Goal: Navigation & Orientation: Find specific page/section

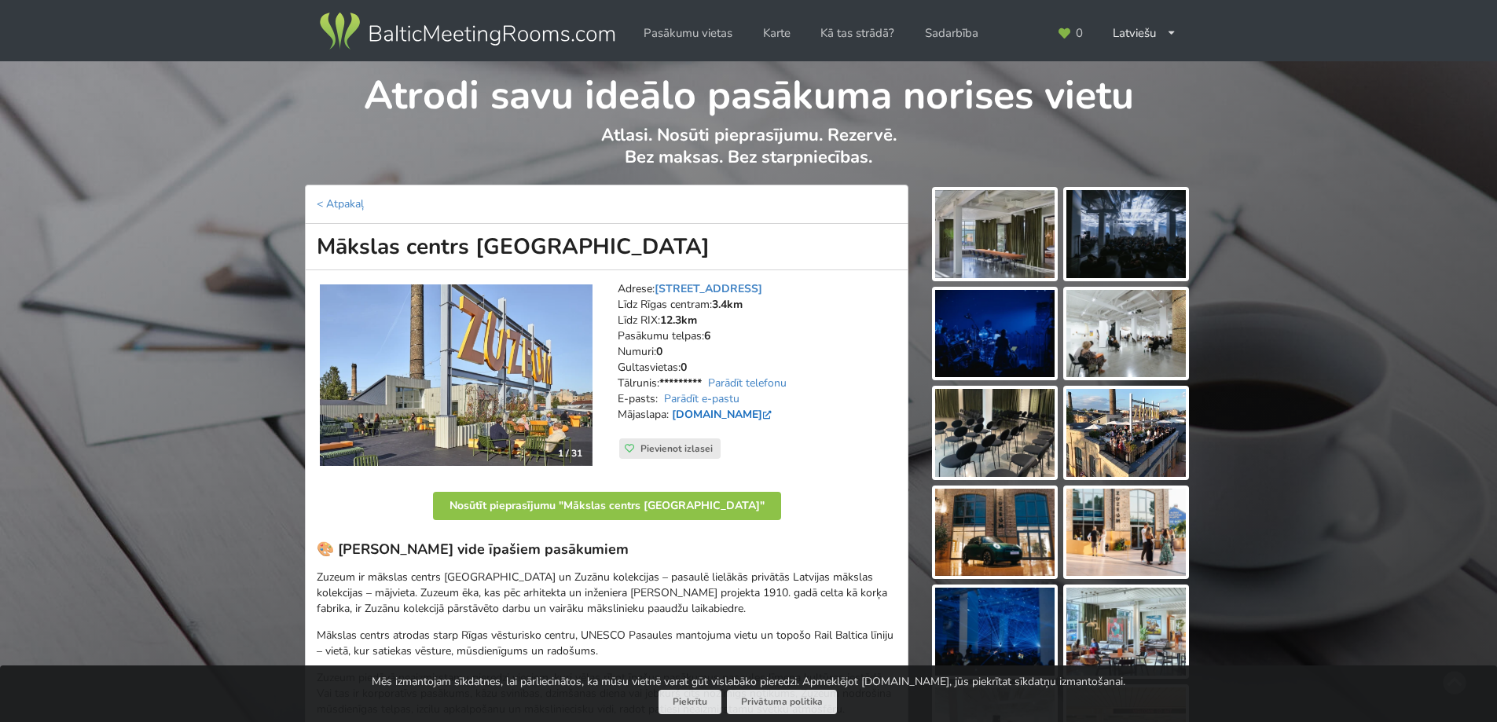
click at [751, 416] on link "www.zuzeum.com" at bounding box center [723, 414] width 103 height 15
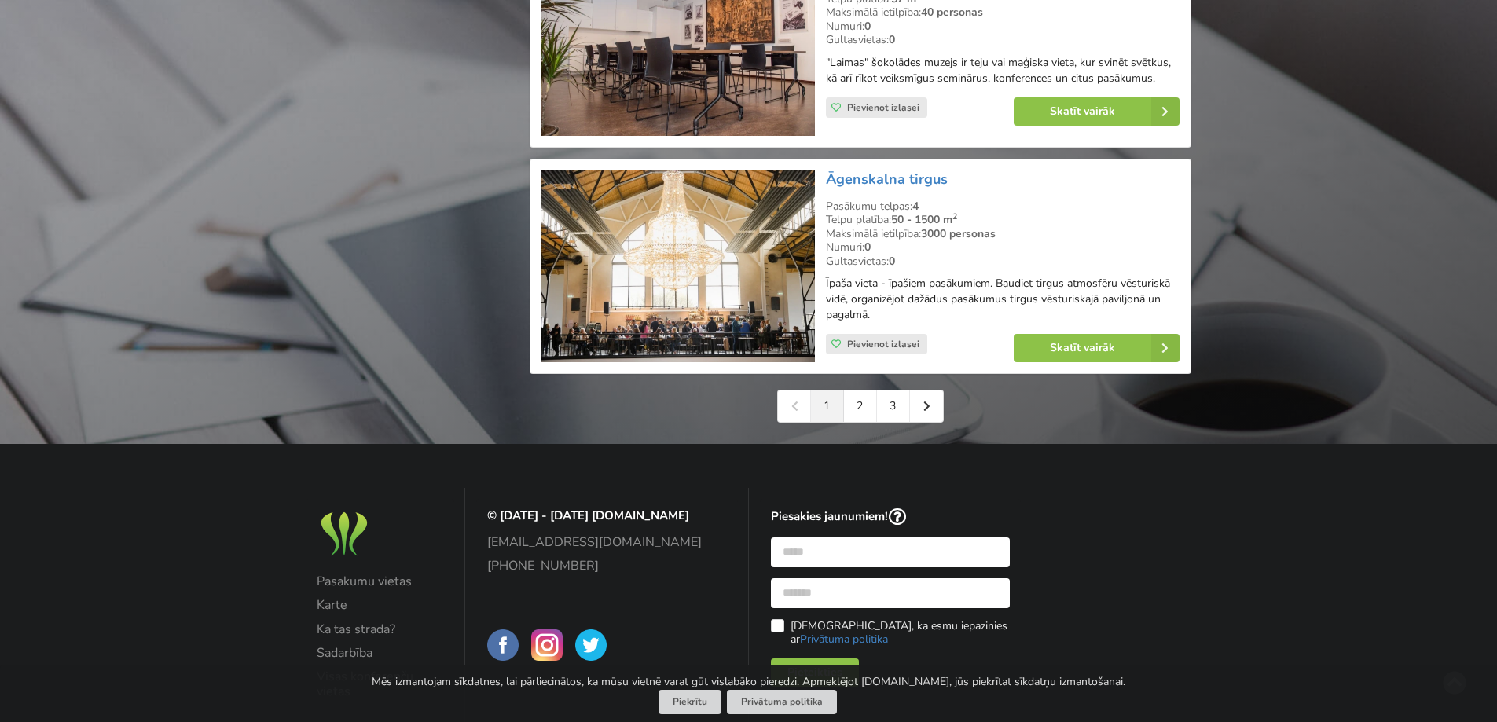
scroll to position [3574, 0]
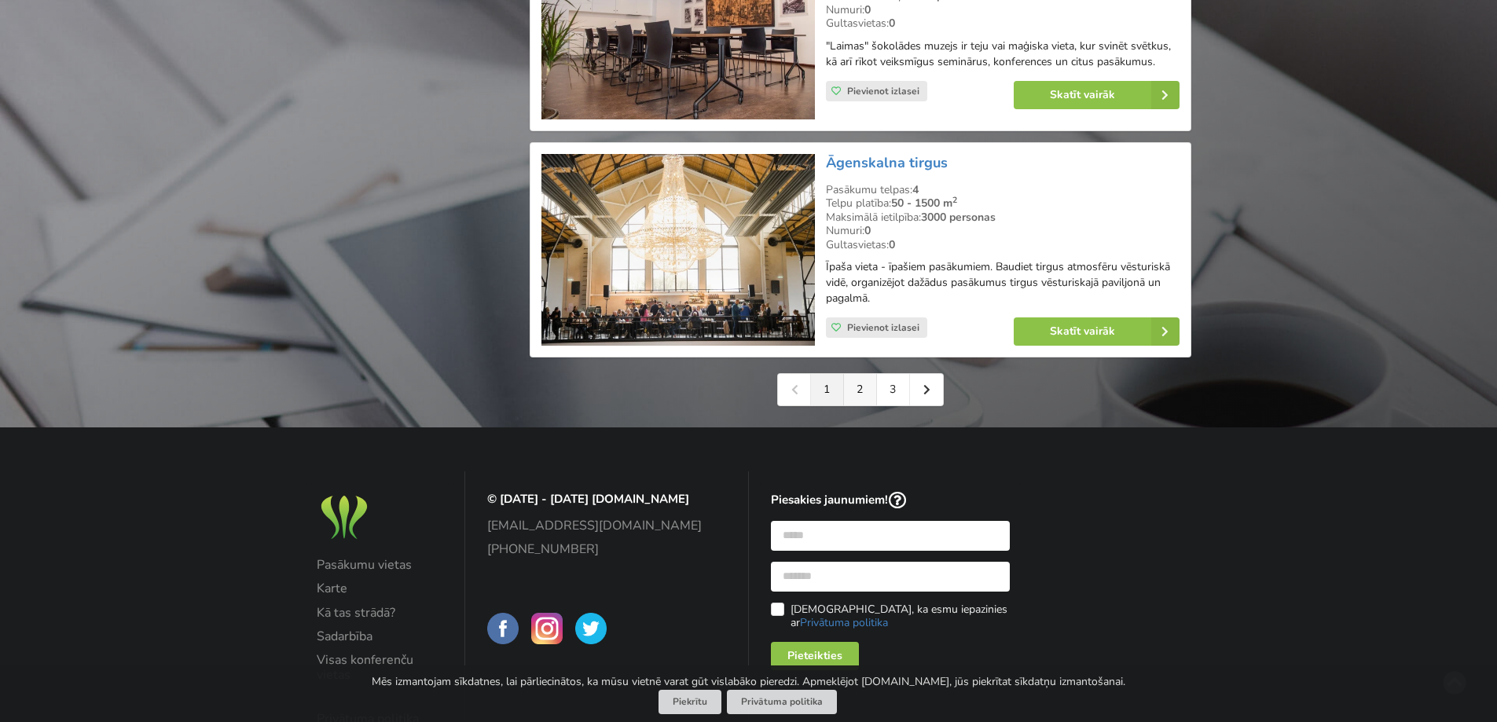
click at [865, 383] on link "2" at bounding box center [860, 389] width 33 height 31
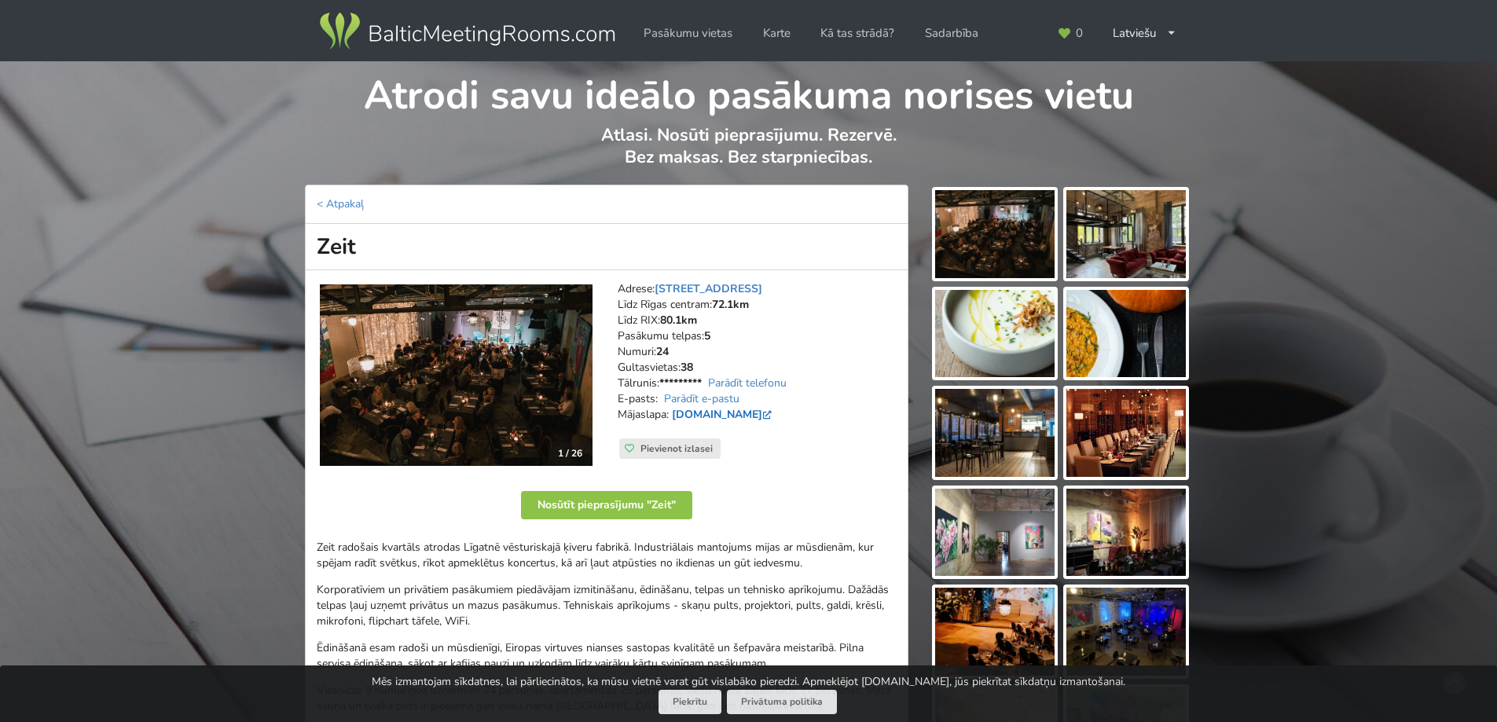
click at [691, 418] on link "[DOMAIN_NAME]" at bounding box center [723, 414] width 103 height 15
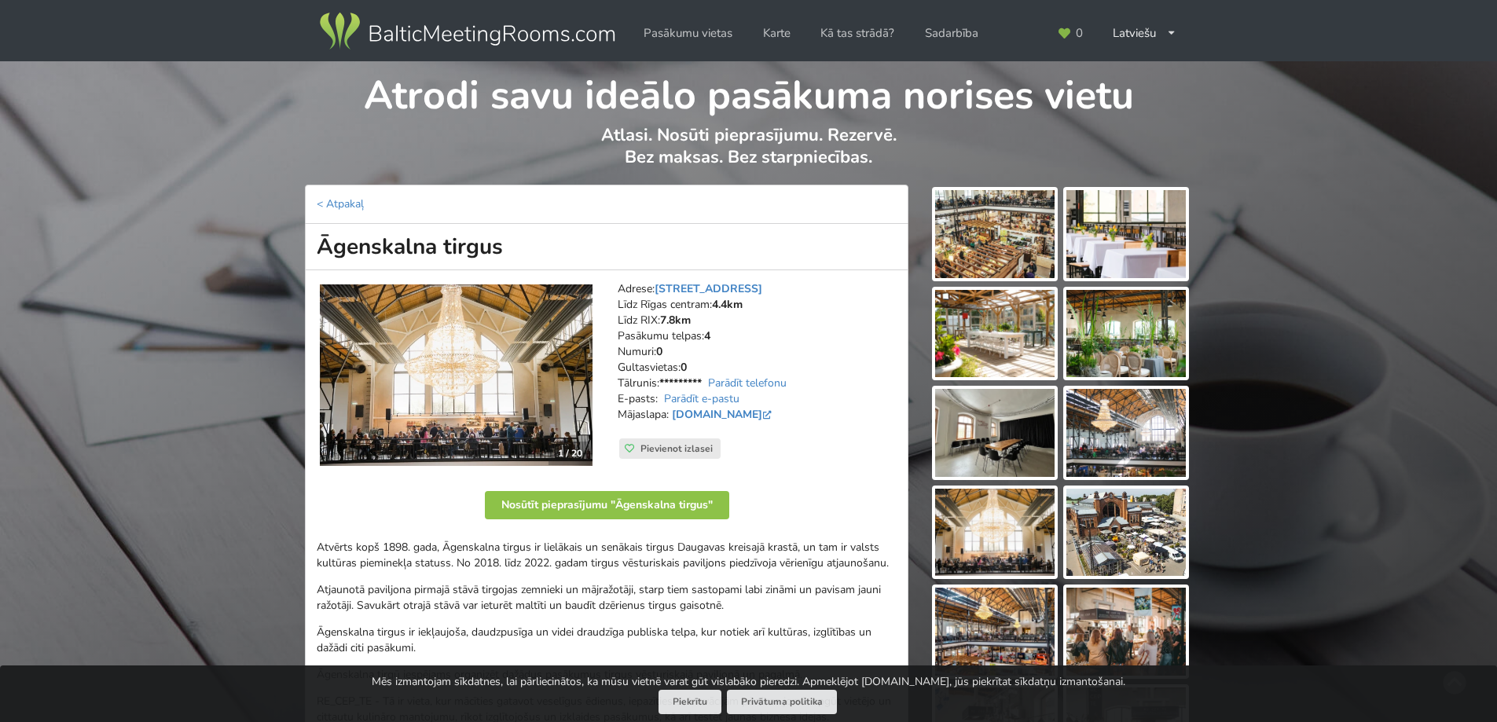
click at [999, 235] on img at bounding box center [994, 234] width 119 height 88
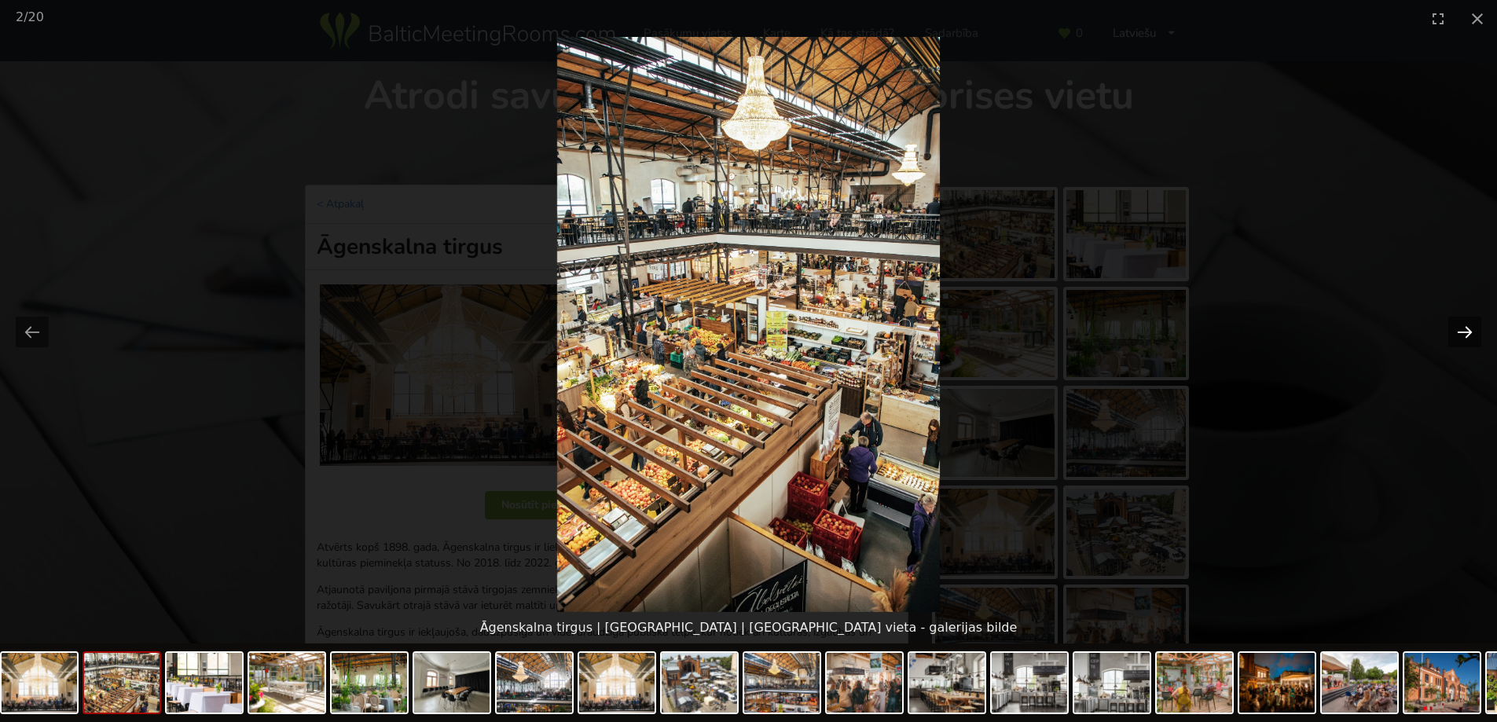
click at [1475, 340] on button "Next slide" at bounding box center [1464, 332] width 33 height 31
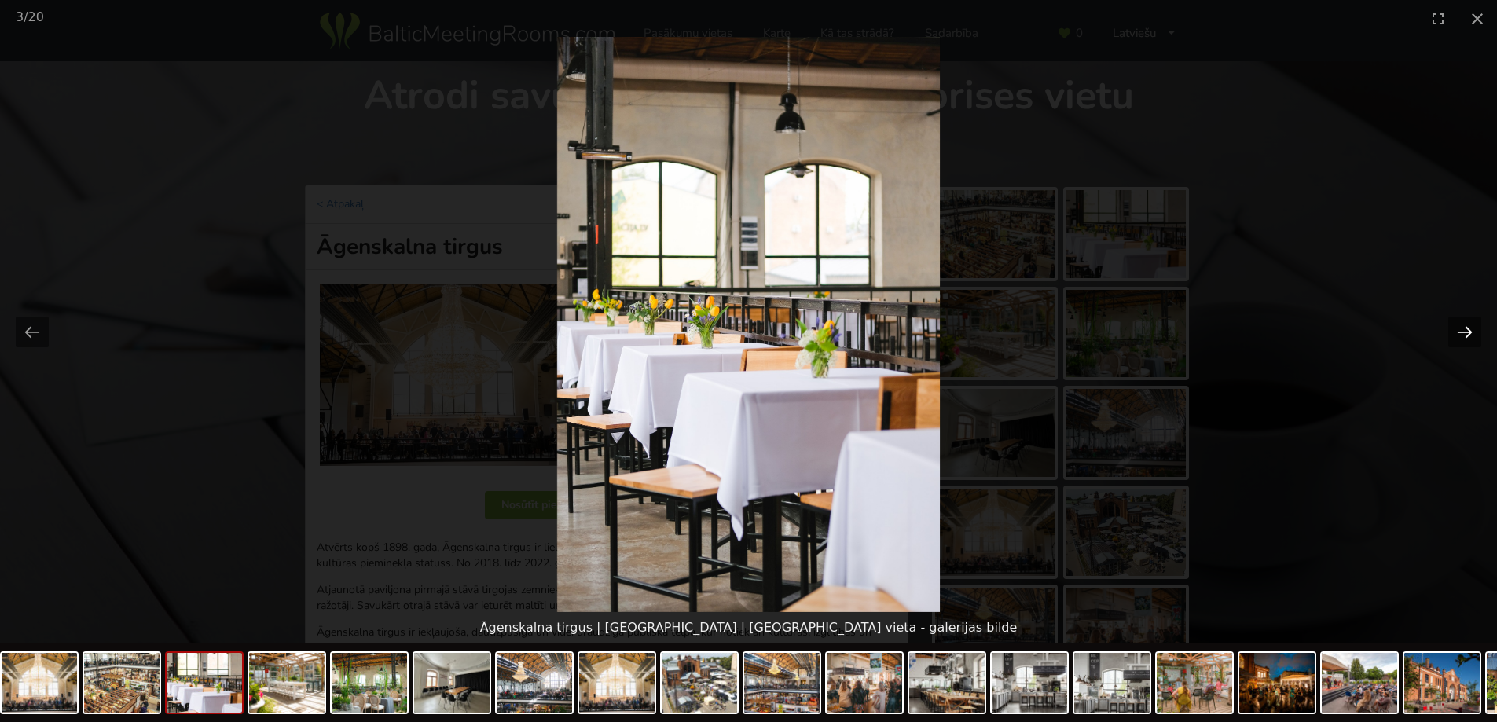
click at [1475, 337] on button "Next slide" at bounding box center [1464, 332] width 33 height 31
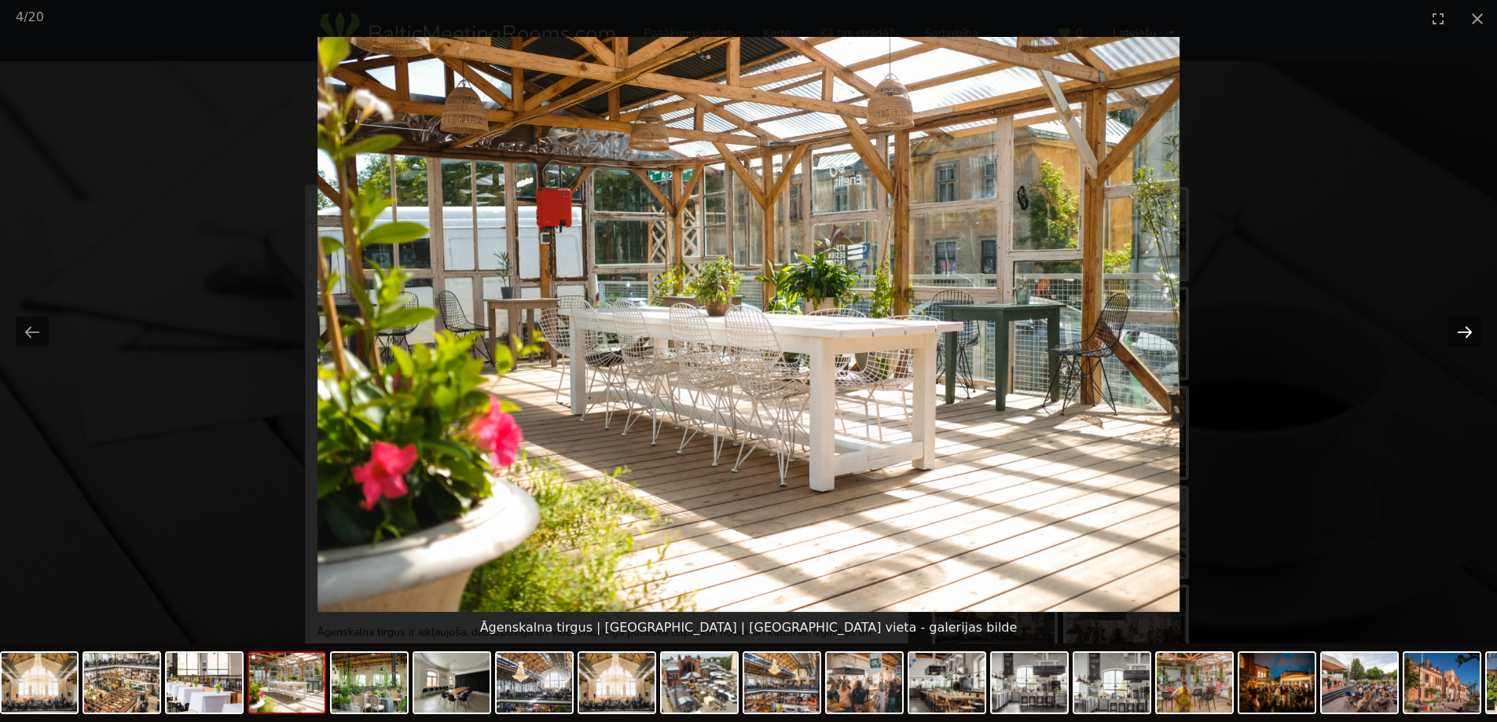
click at [1475, 334] on button "Next slide" at bounding box center [1464, 332] width 33 height 31
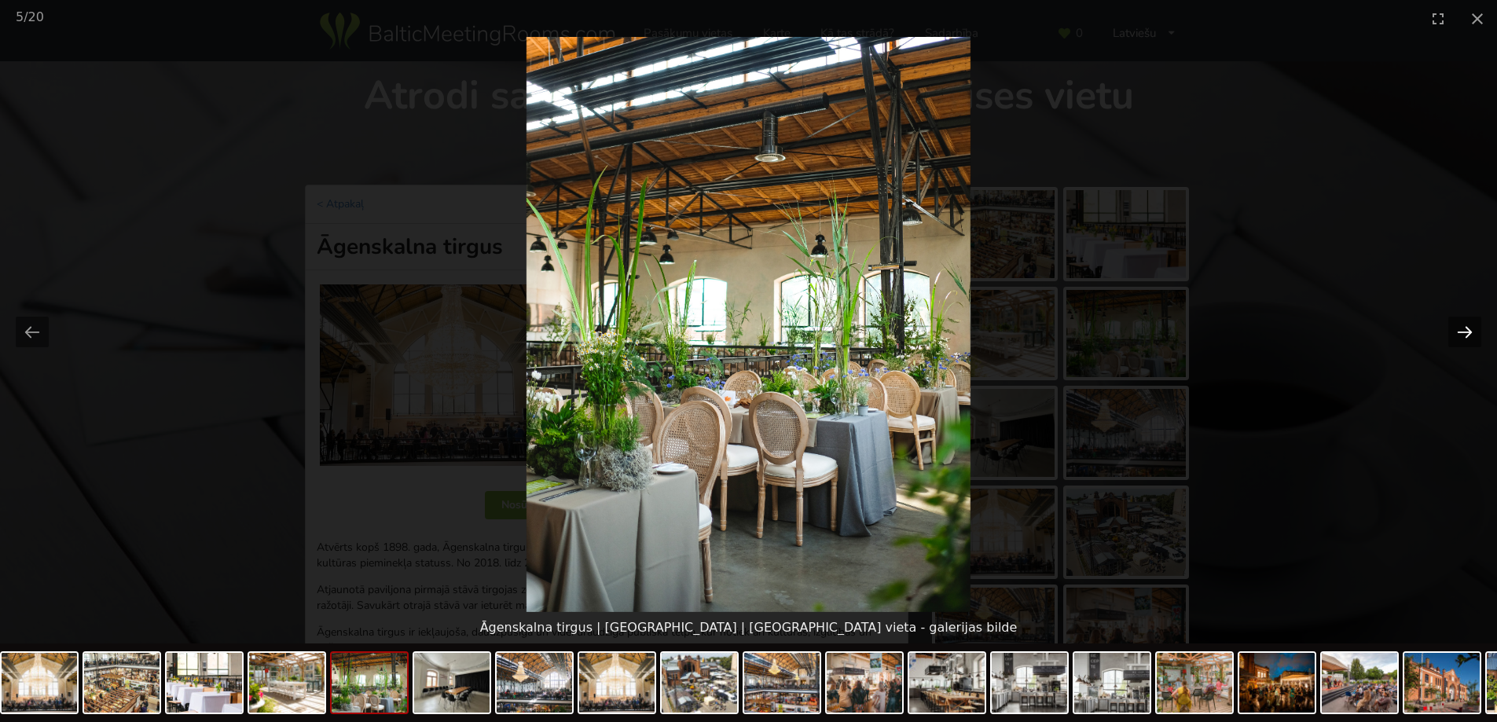
click at [1475, 333] on button "Next slide" at bounding box center [1464, 332] width 33 height 31
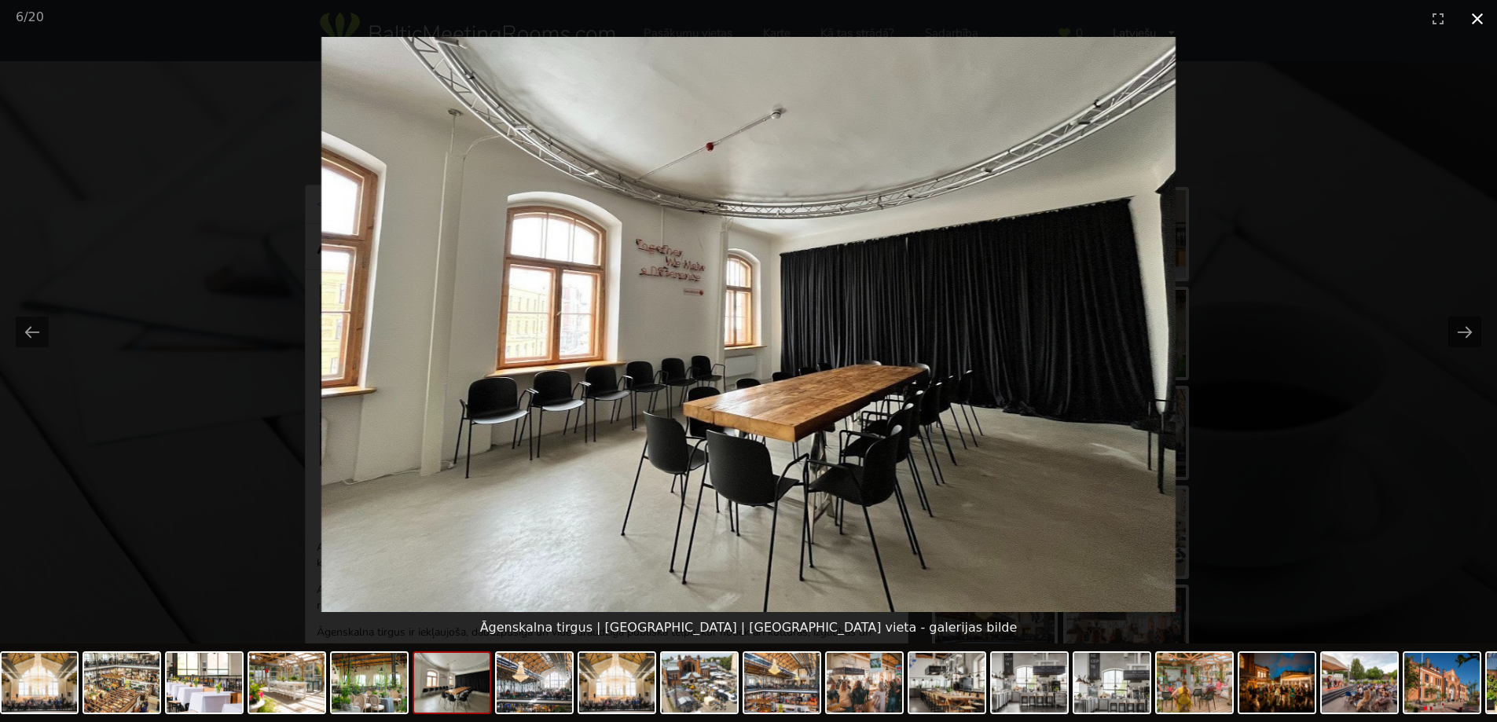
click at [1482, 15] on button "Close gallery" at bounding box center [1476, 18] width 39 height 37
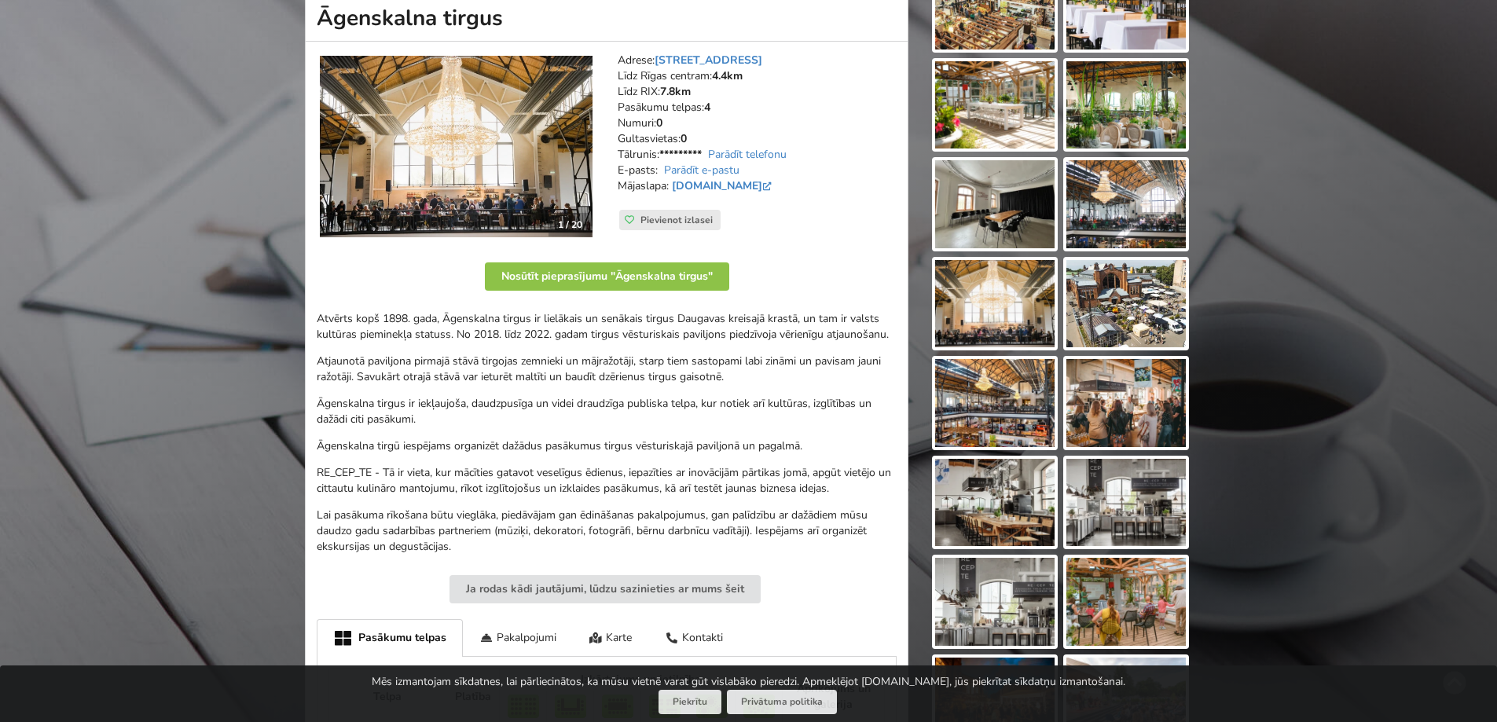
scroll to position [236, 0]
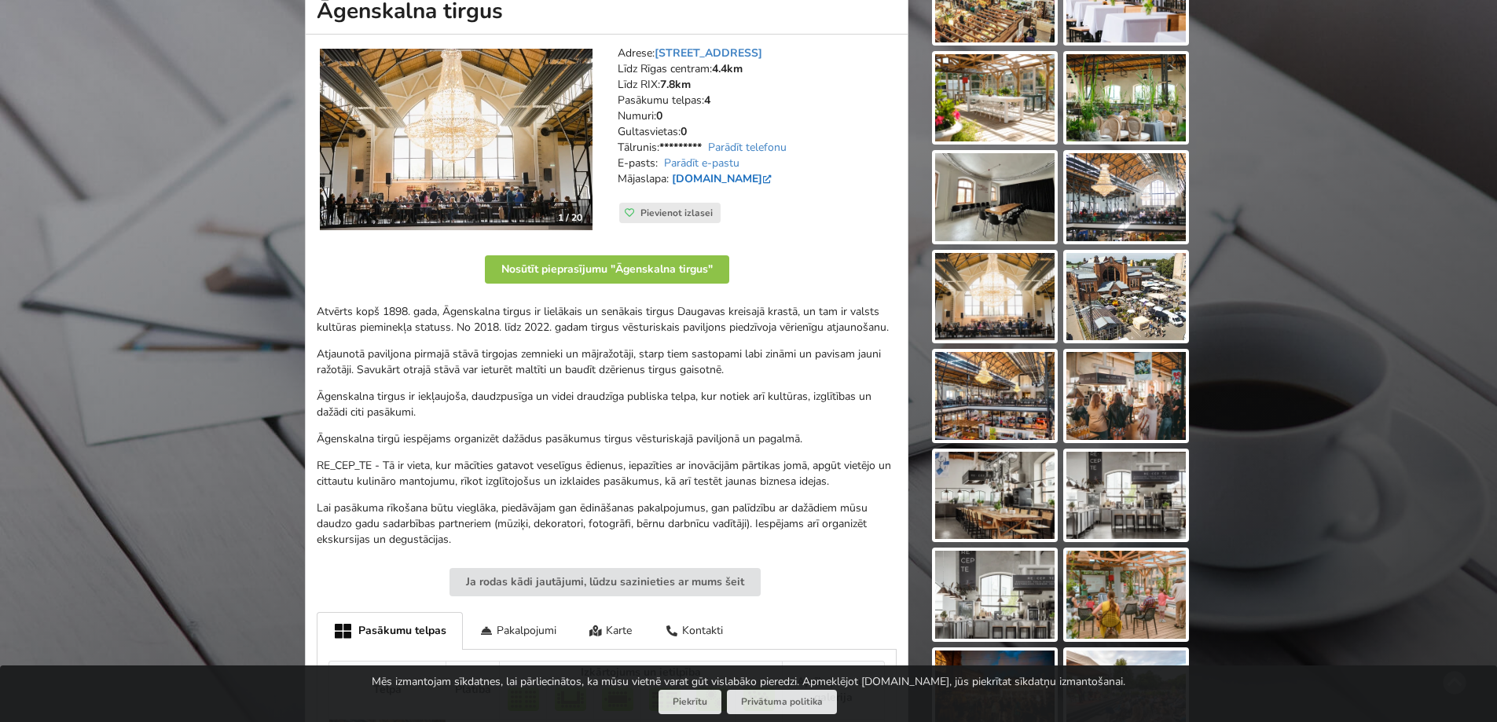
click at [741, 172] on link "www.agenskalnatirgus.lv" at bounding box center [723, 178] width 103 height 15
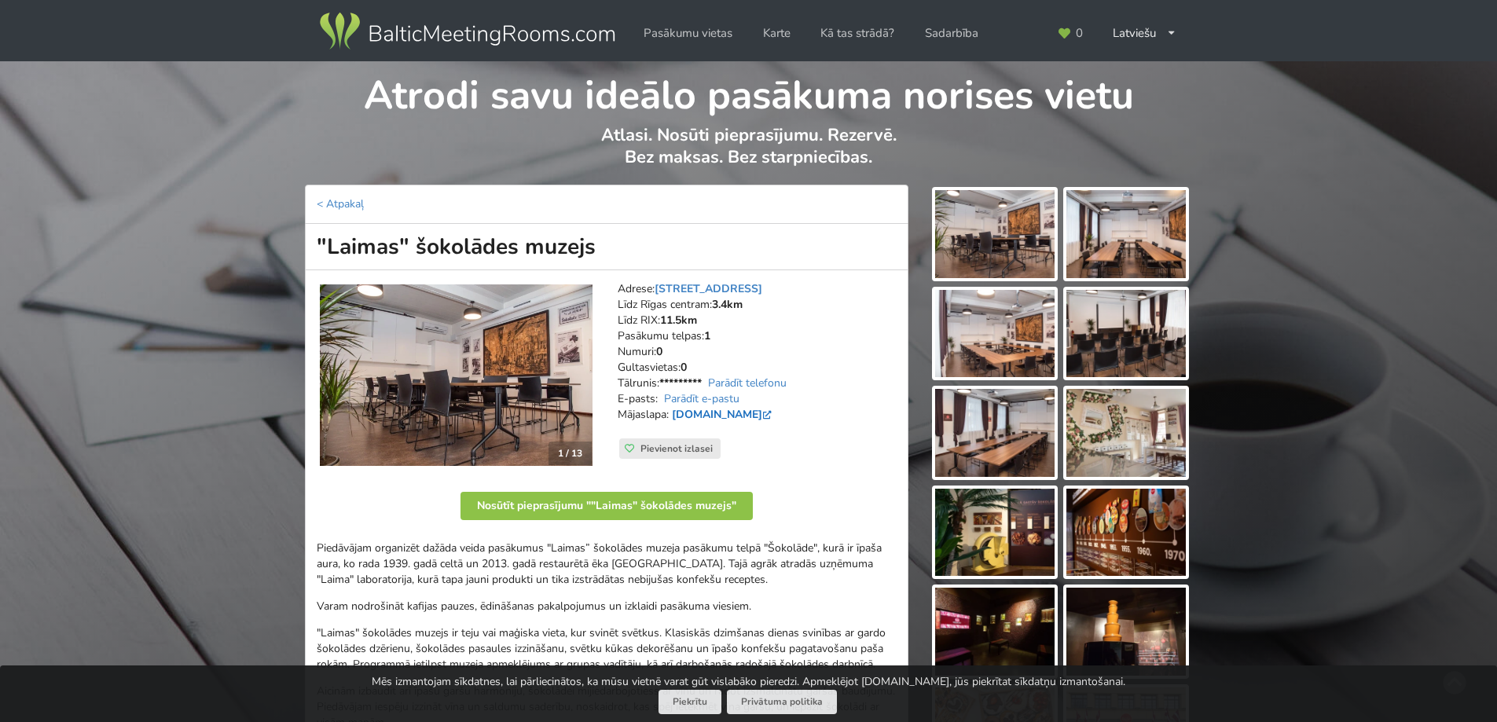
click at [774, 416] on link "www.laimasokoladesmuzejs.lv" at bounding box center [723, 414] width 103 height 15
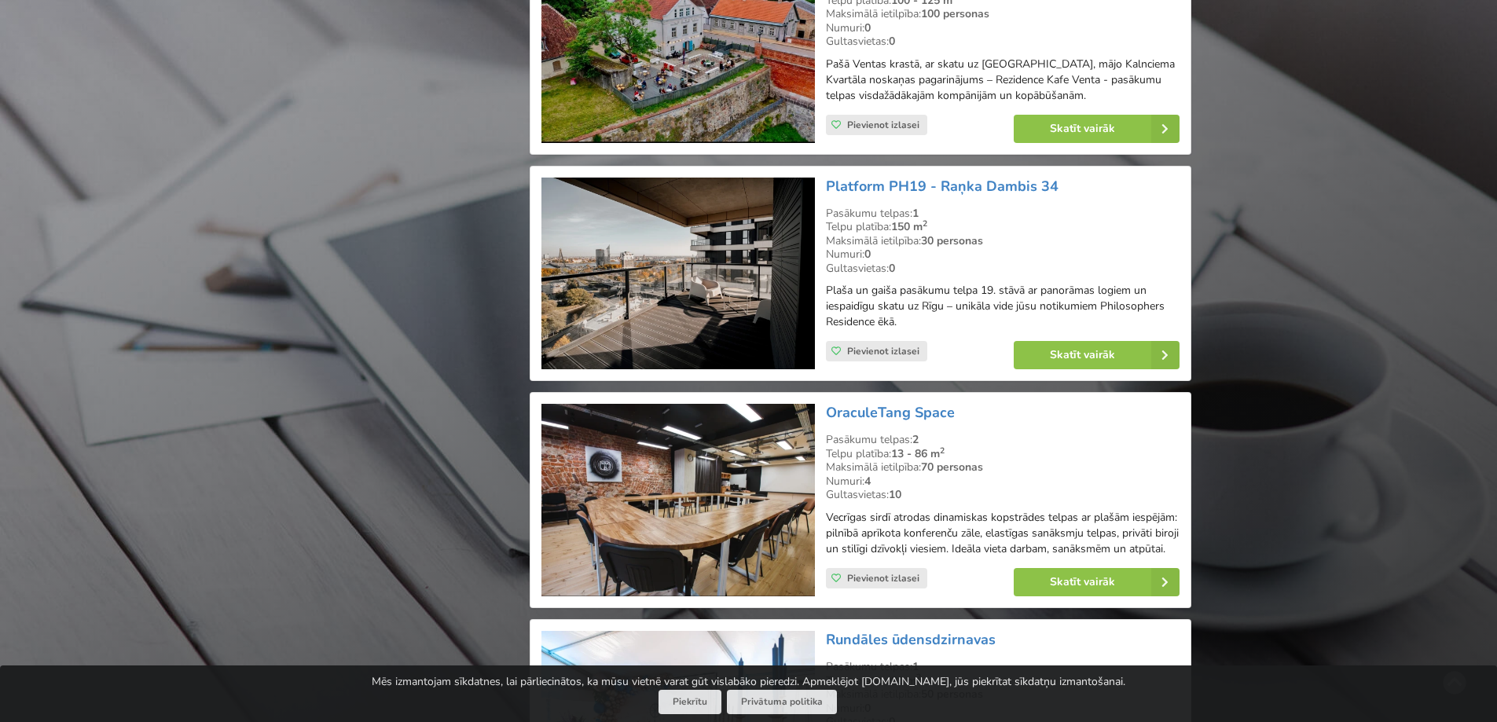
scroll to position [1964, 0]
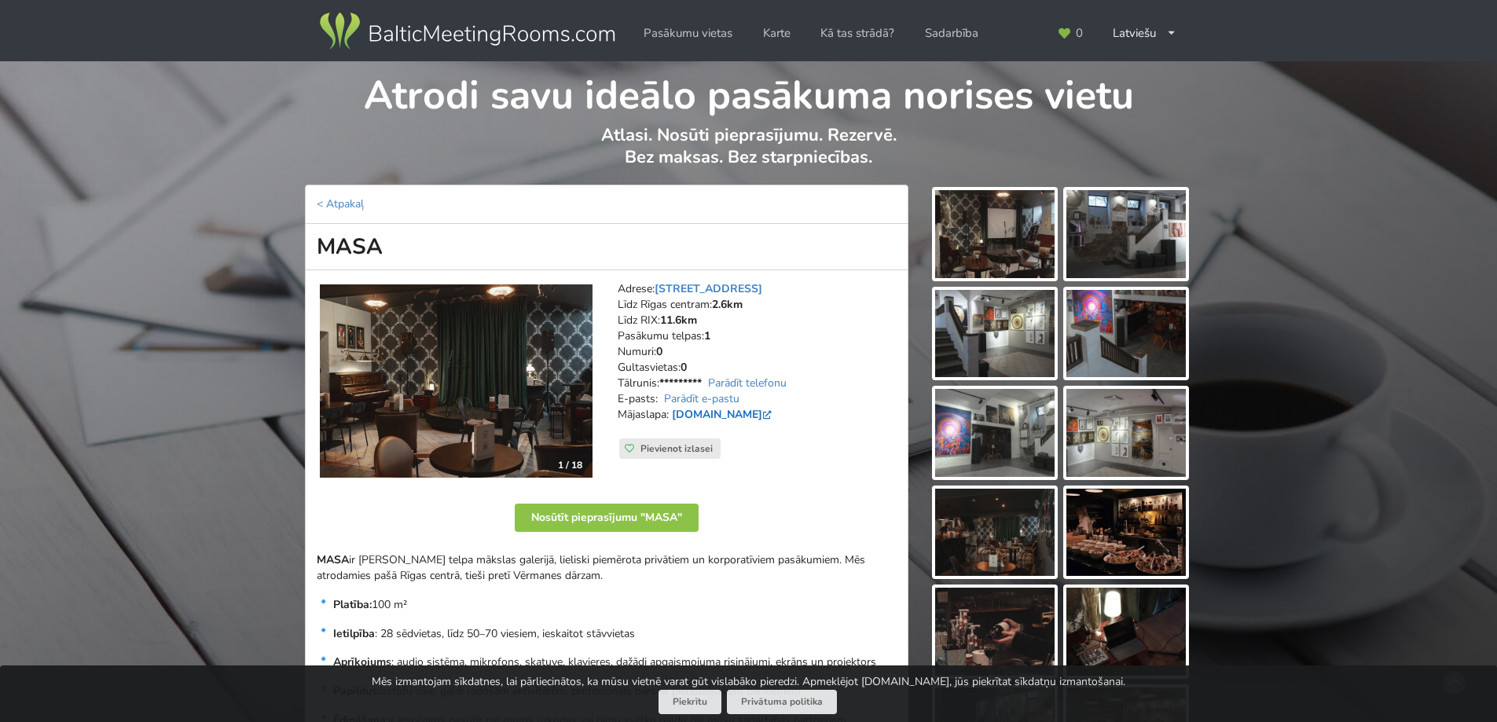
click at [742, 412] on link "masastudija.com" at bounding box center [723, 414] width 103 height 15
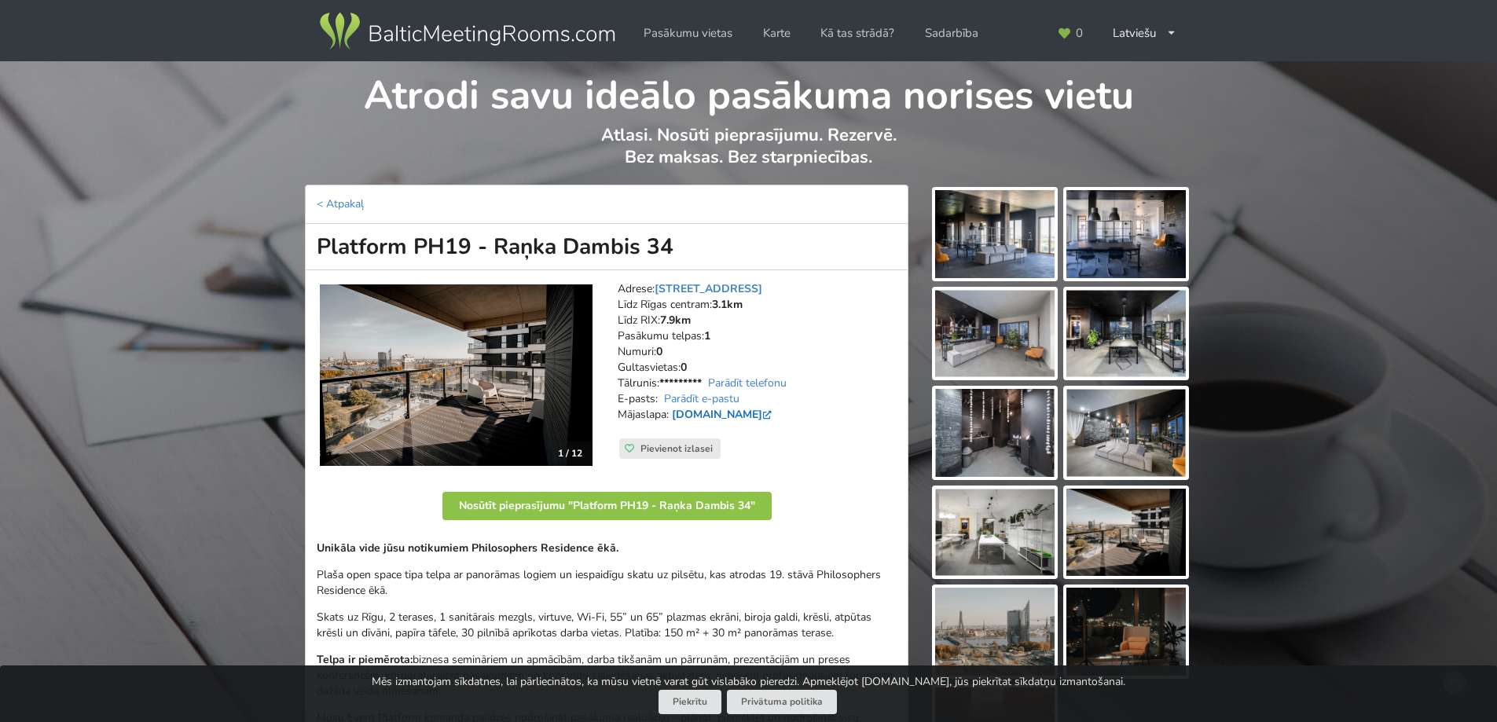
click at [736, 412] on link "[DOMAIN_NAME]" at bounding box center [723, 414] width 103 height 15
click at [958, 232] on img at bounding box center [994, 234] width 119 height 88
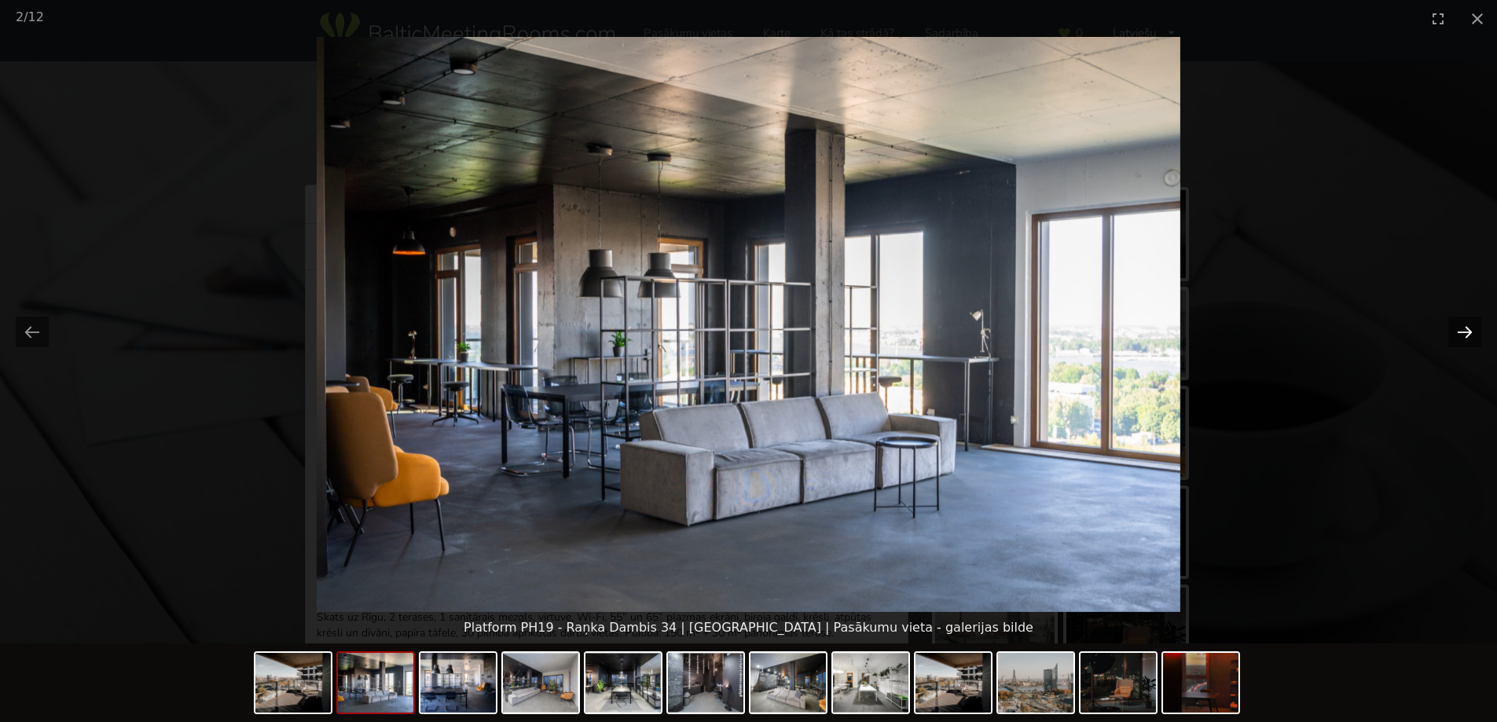
click at [1461, 332] on button "Next slide" at bounding box center [1464, 332] width 33 height 31
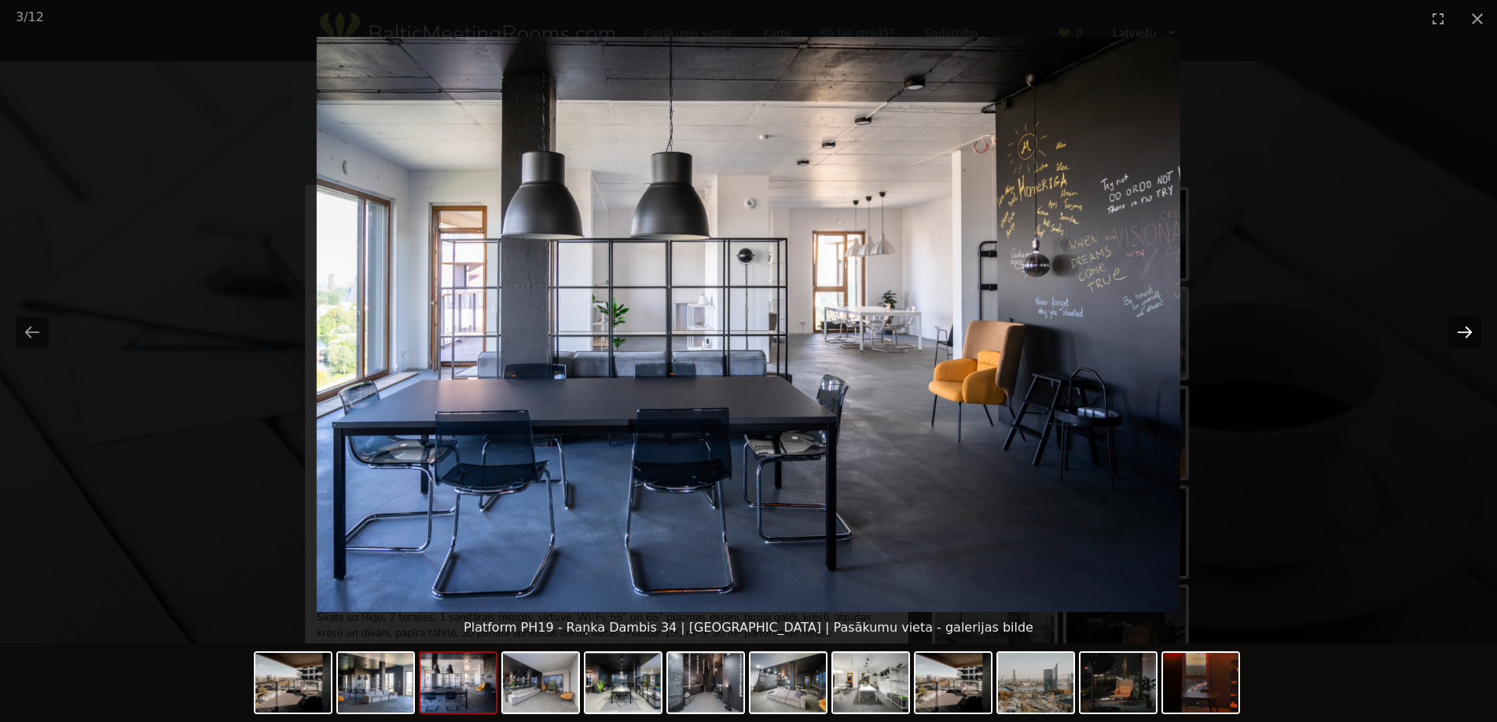
click at [1461, 332] on button "Next slide" at bounding box center [1464, 332] width 33 height 31
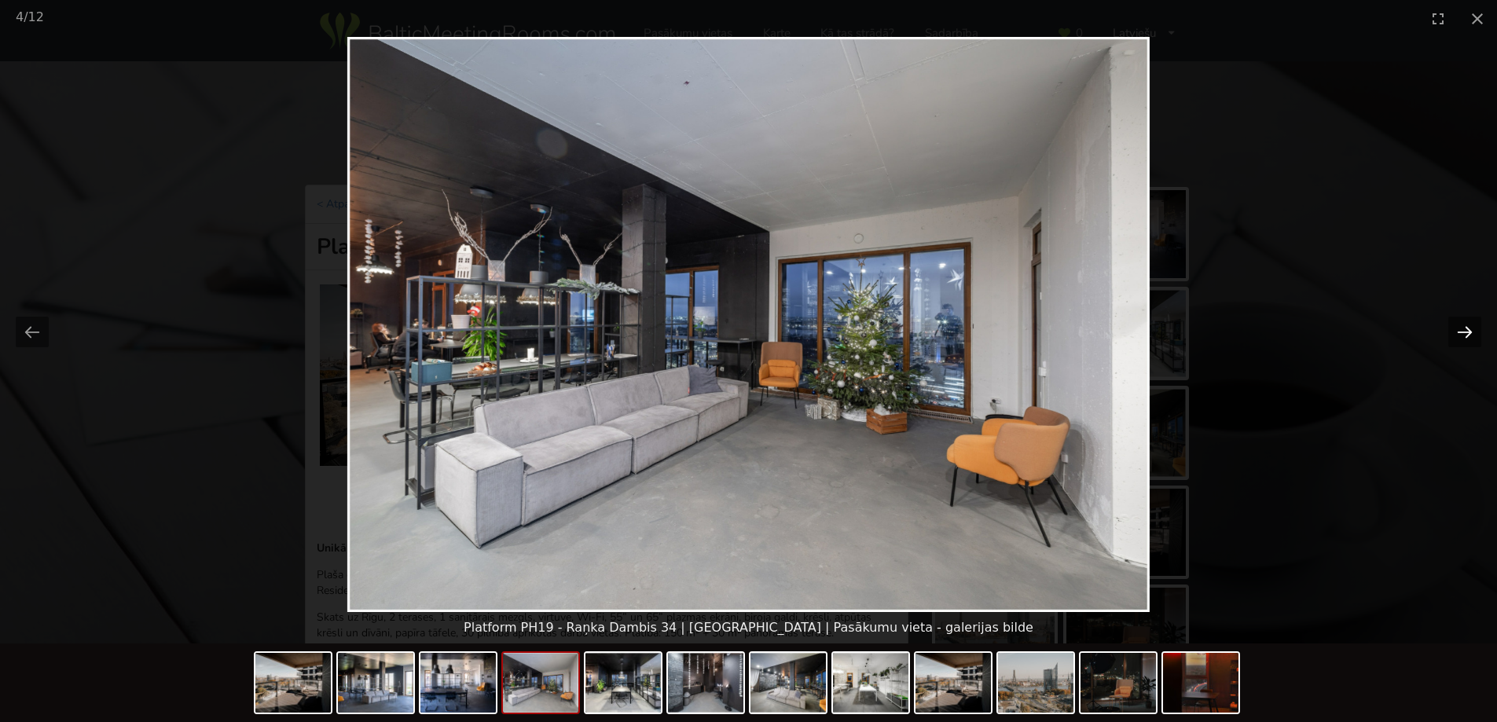
click at [1461, 332] on button "Next slide" at bounding box center [1464, 332] width 33 height 31
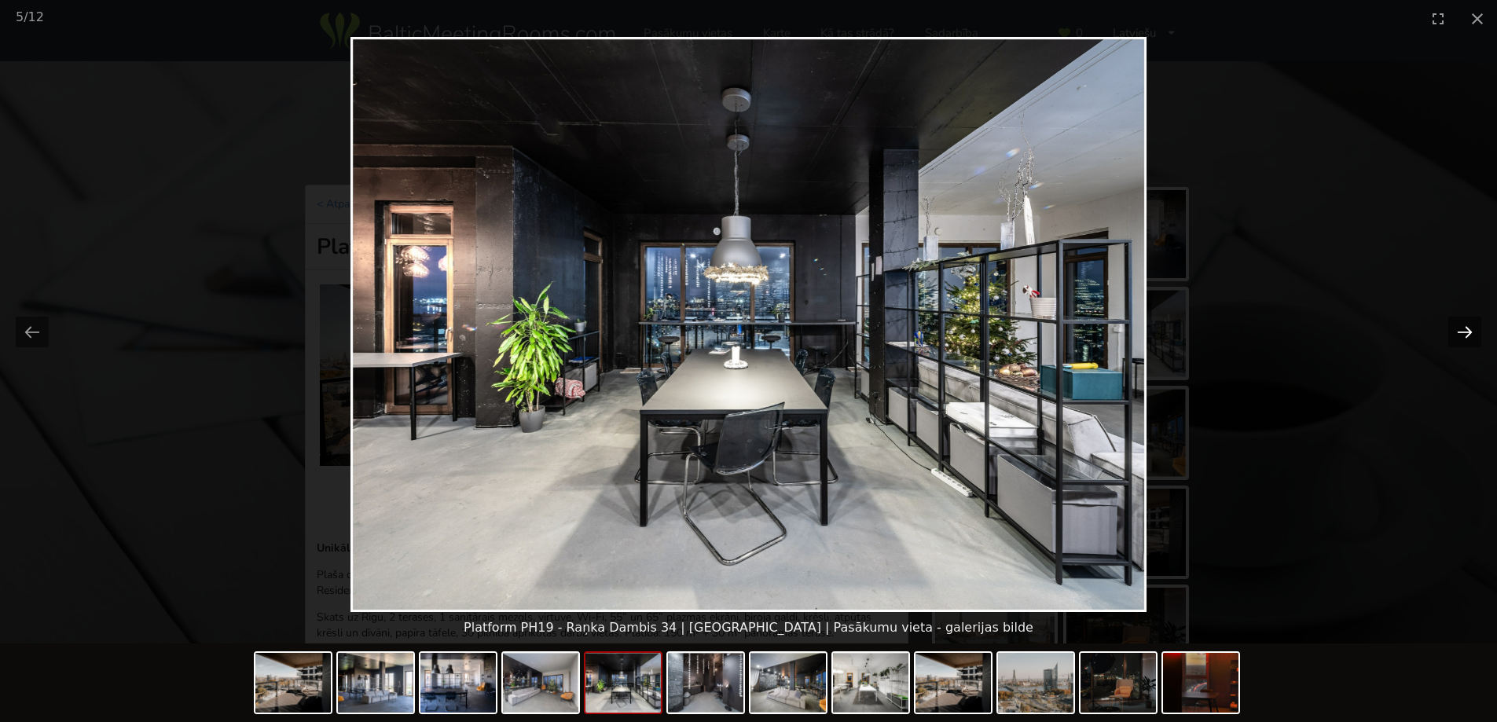
click at [1461, 331] on button "Next slide" at bounding box center [1464, 332] width 33 height 31
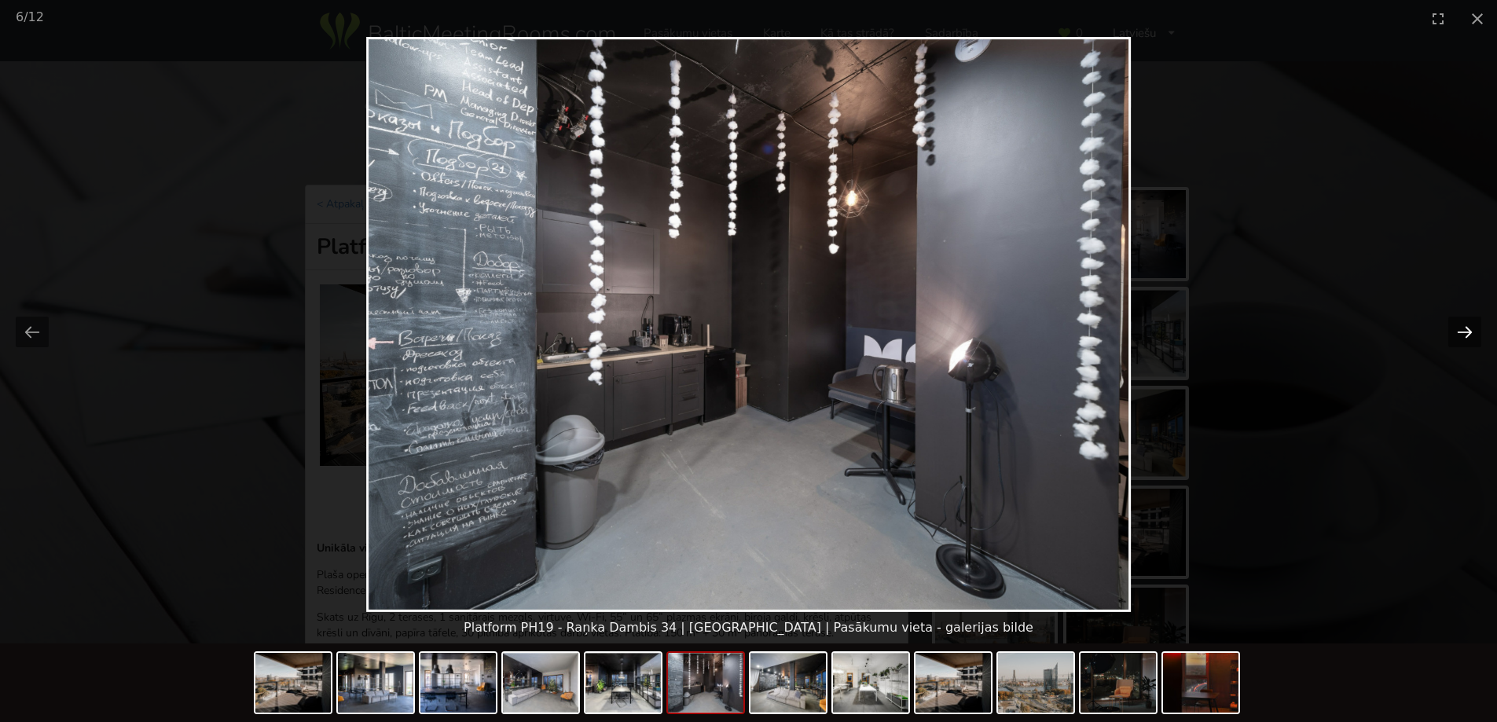
click at [1461, 331] on button "Next slide" at bounding box center [1464, 332] width 33 height 31
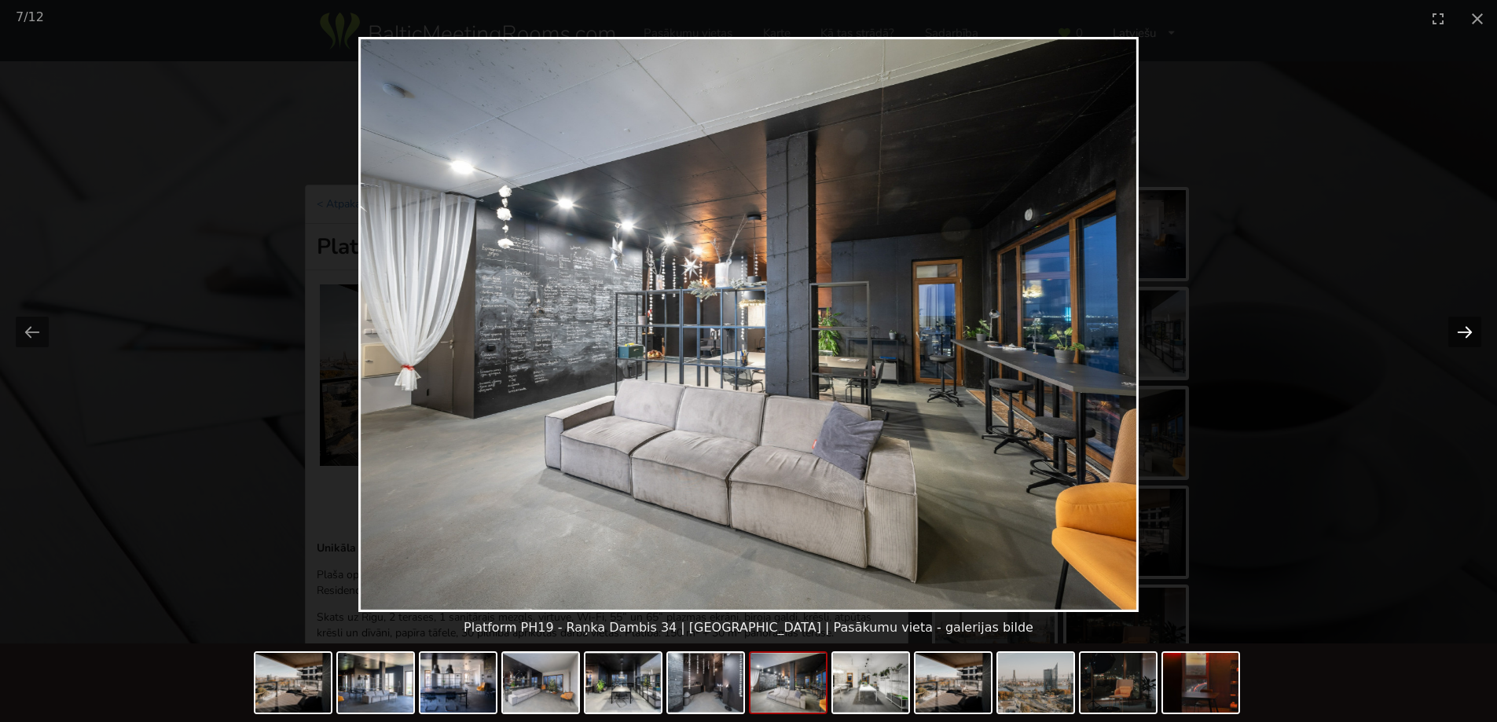
click at [1460, 334] on button "Next slide" at bounding box center [1464, 332] width 33 height 31
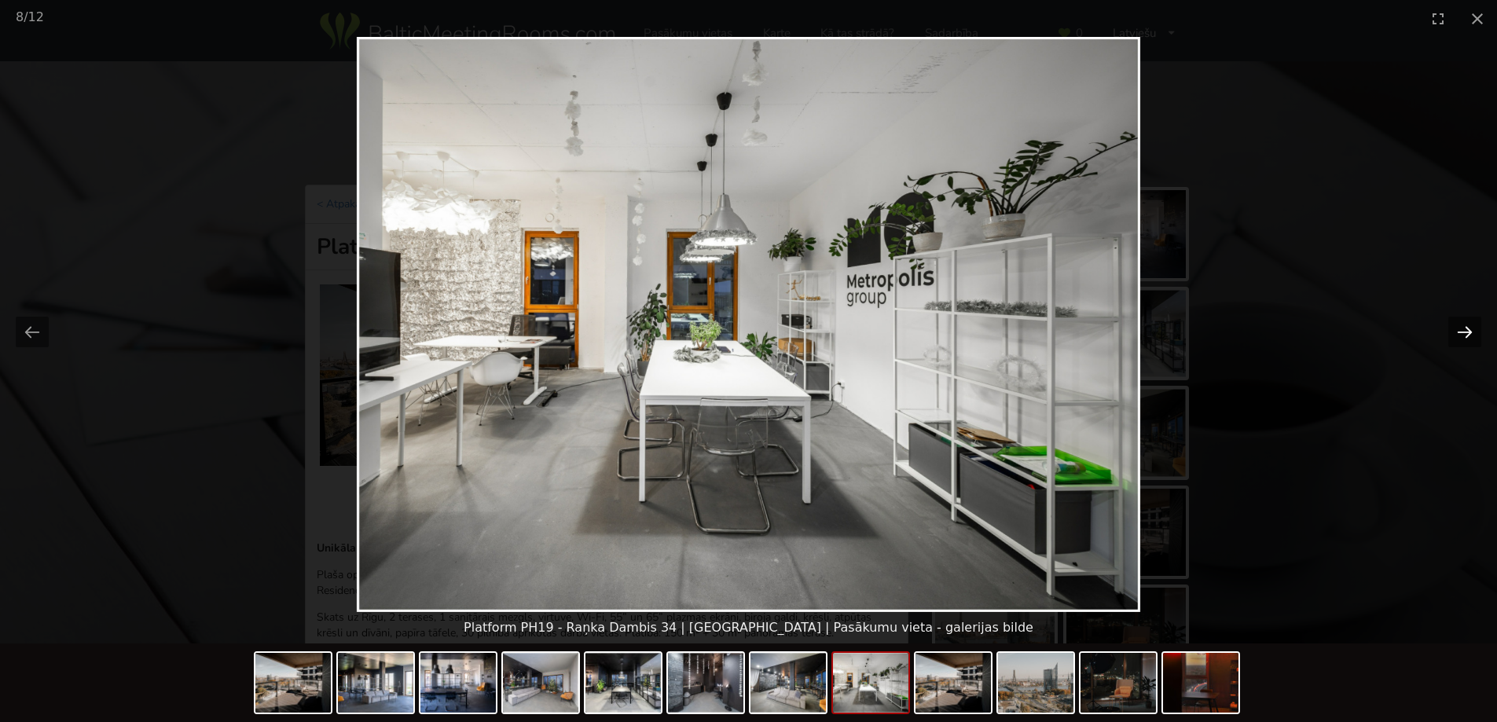
click at [1460, 334] on button "Next slide" at bounding box center [1464, 332] width 33 height 31
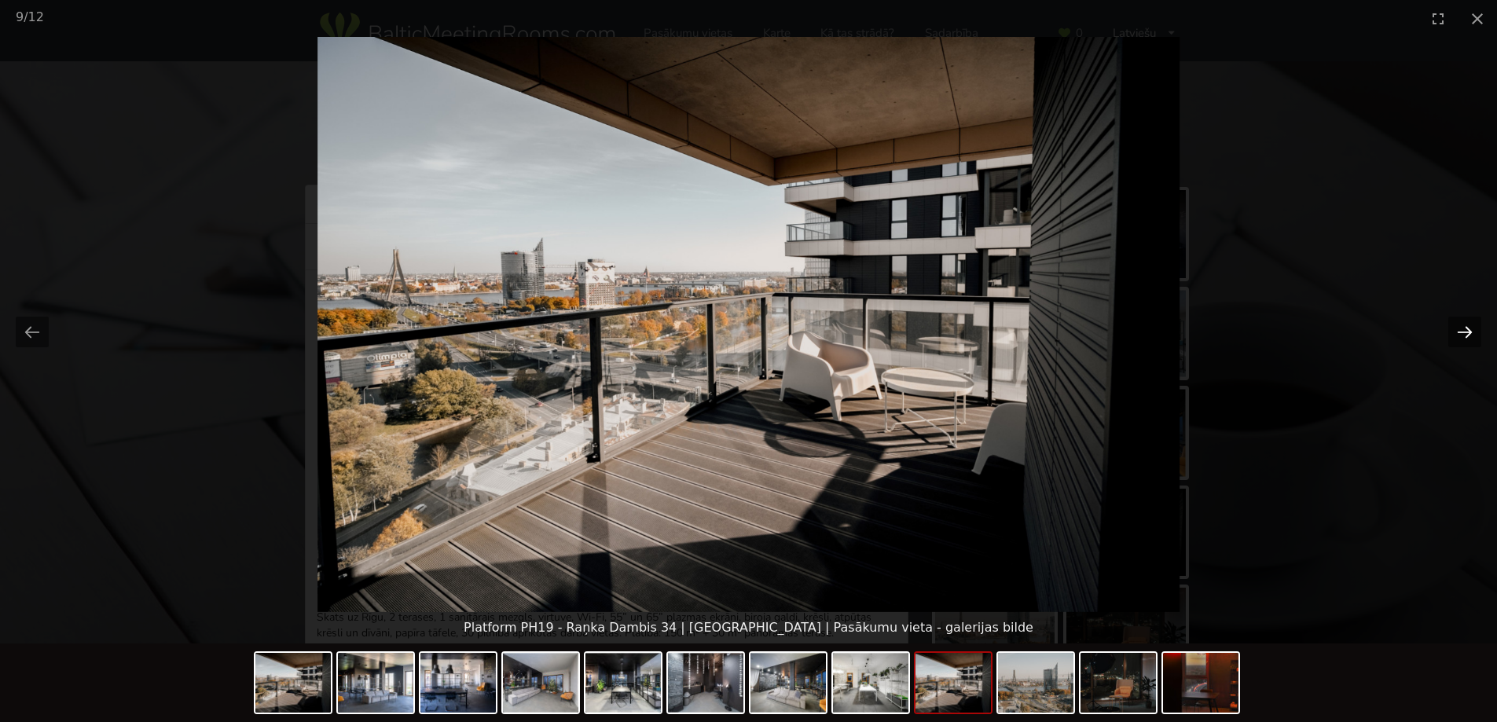
click at [1458, 333] on button "Next slide" at bounding box center [1464, 332] width 33 height 31
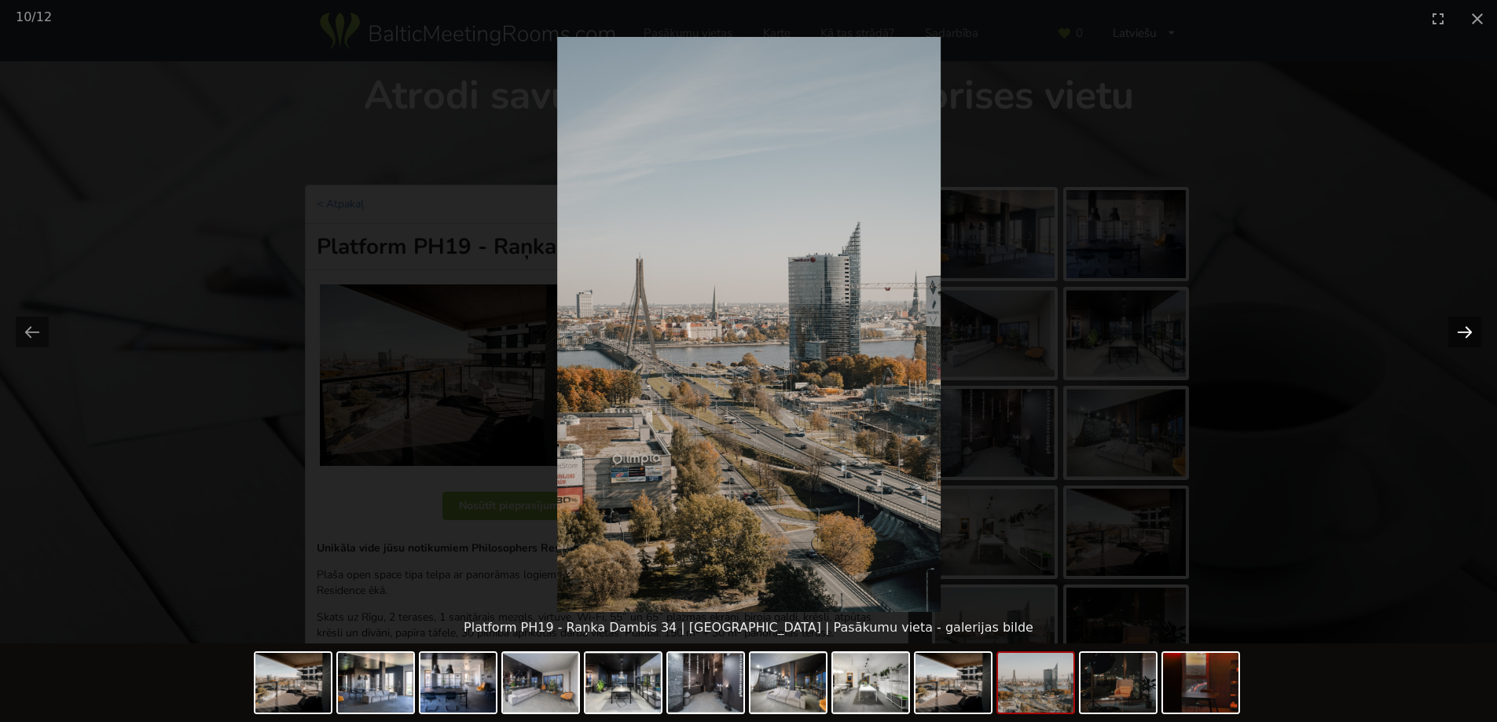
click at [1458, 333] on button "Next slide" at bounding box center [1464, 332] width 33 height 31
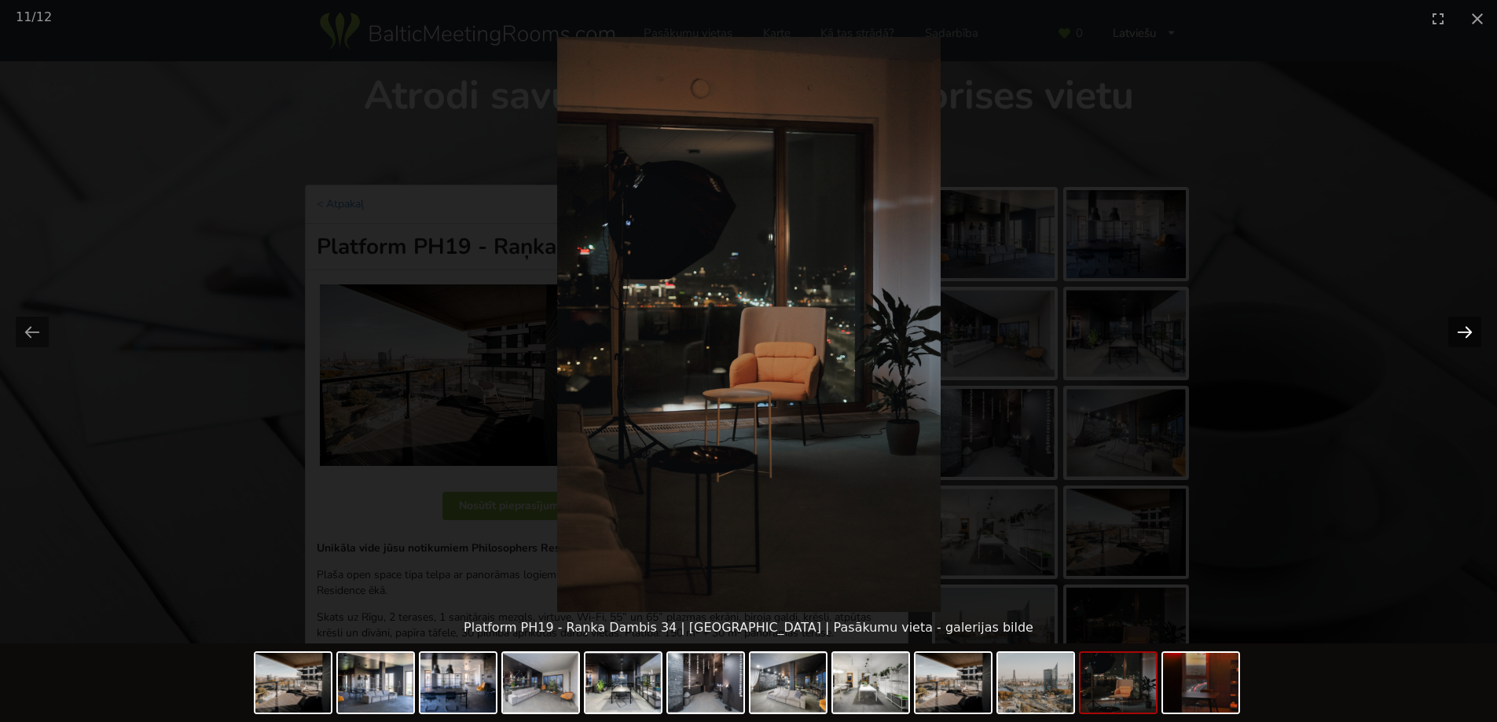
click at [1458, 333] on button "Next slide" at bounding box center [1464, 332] width 33 height 31
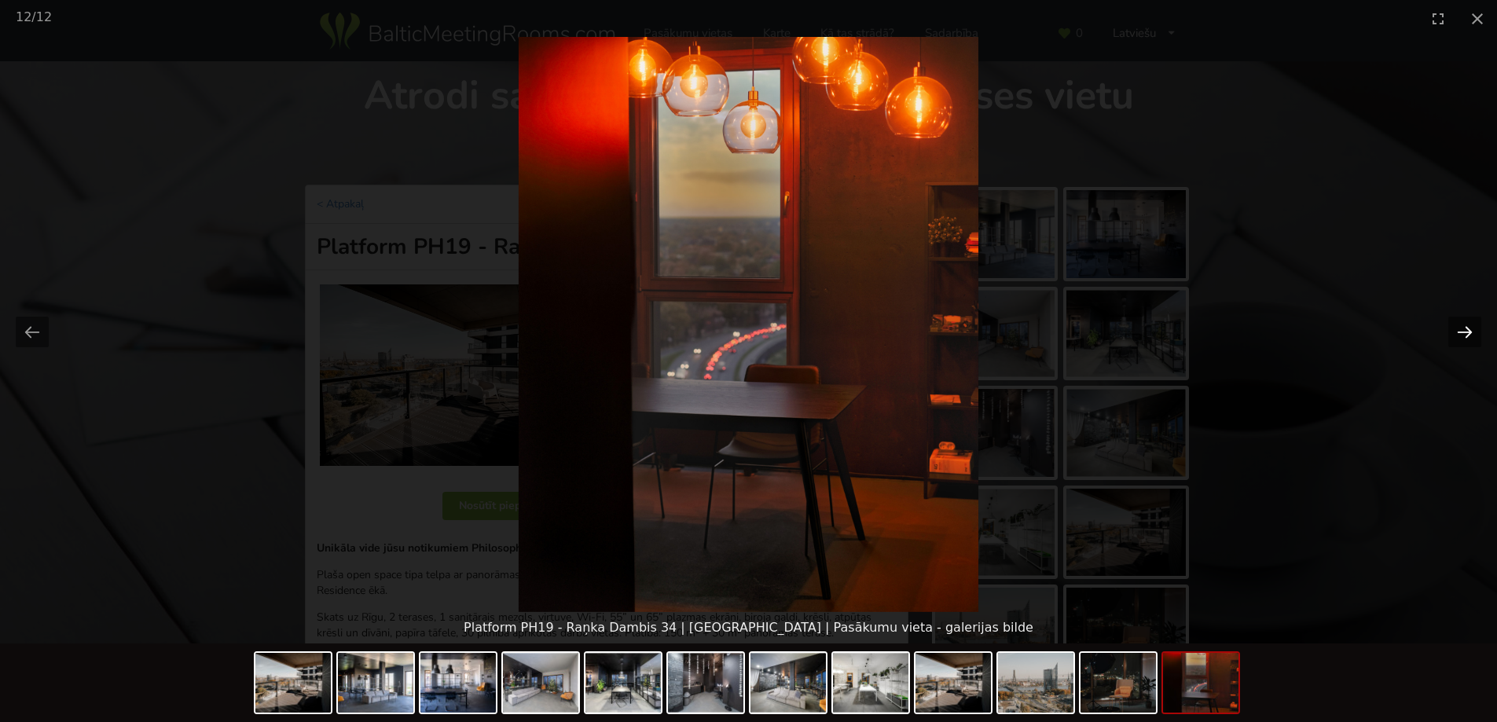
click at [1458, 333] on button "Next slide" at bounding box center [1464, 332] width 33 height 31
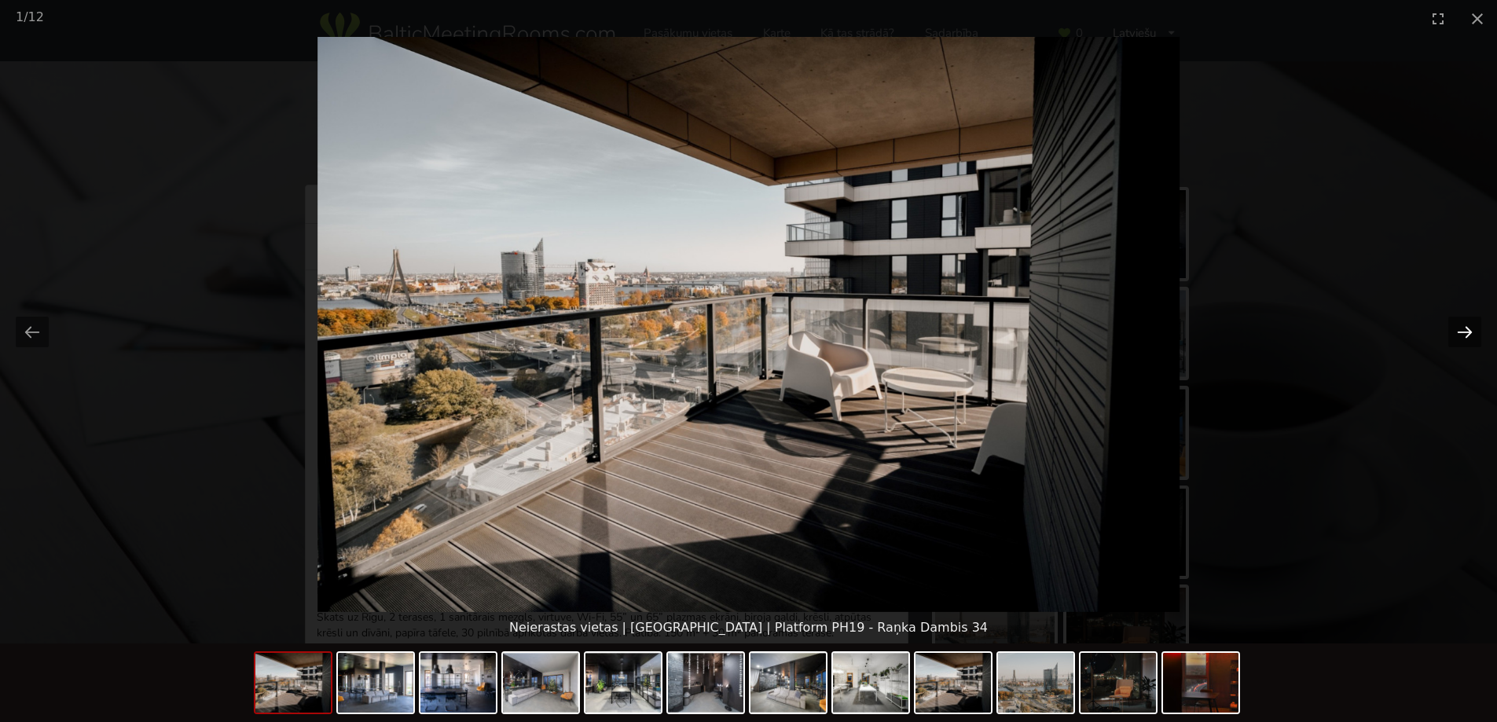
click at [1458, 333] on button "Next slide" at bounding box center [1464, 332] width 33 height 31
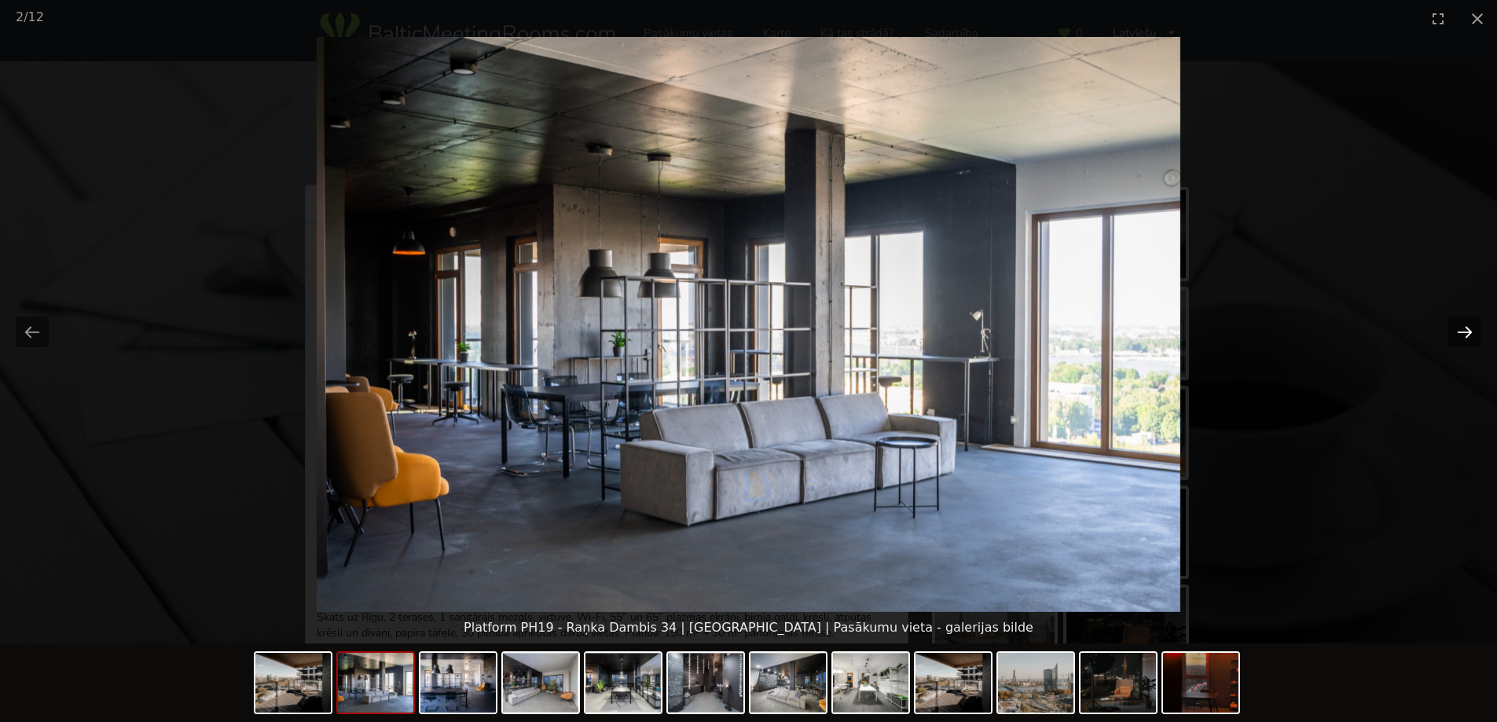
click at [1458, 333] on button "Next slide" at bounding box center [1464, 332] width 33 height 31
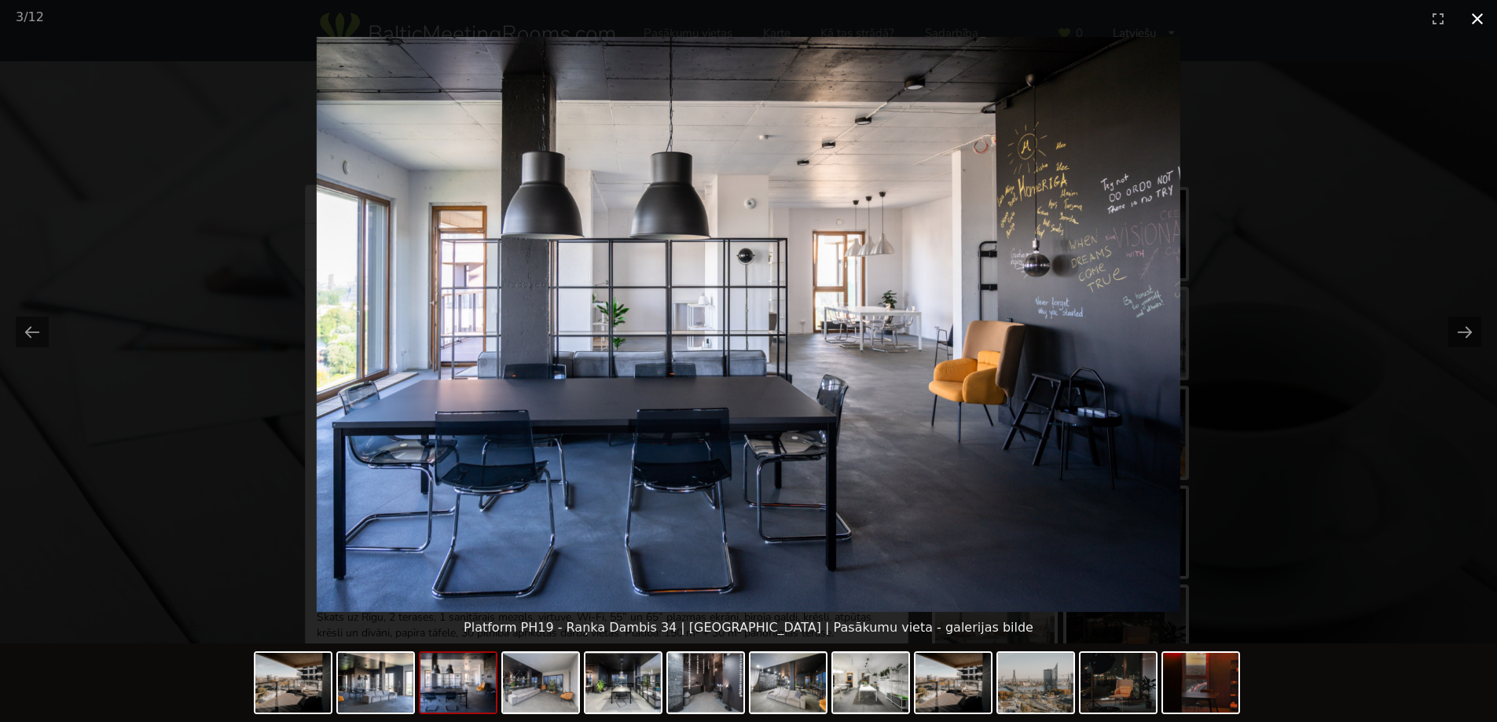
click at [1476, 20] on button "Close gallery" at bounding box center [1476, 18] width 39 height 37
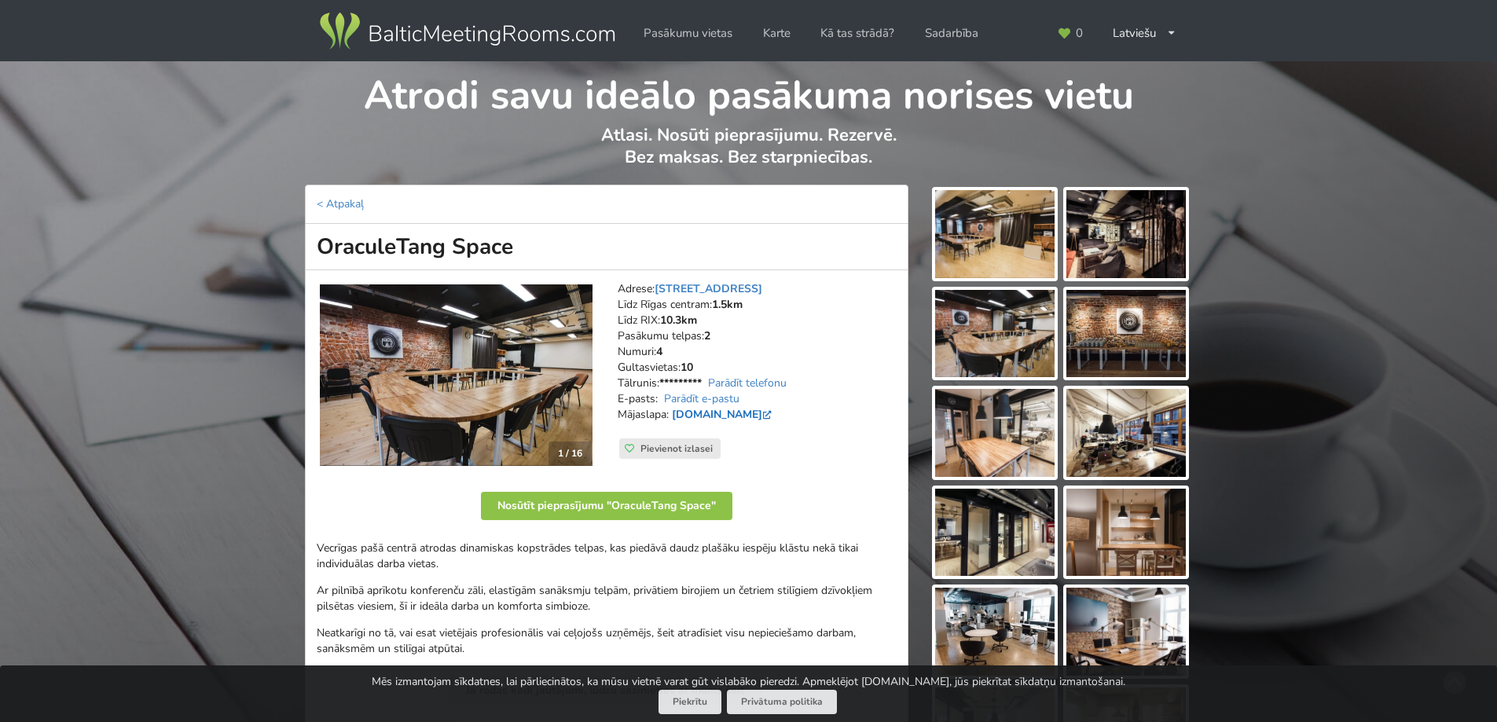
click at [741, 412] on link "www.oraculetangspace.lv" at bounding box center [723, 414] width 103 height 15
